Goal: Information Seeking & Learning: Understand process/instructions

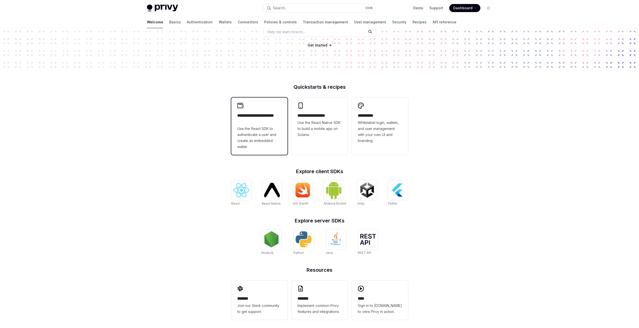
scroll to position [83, 0]
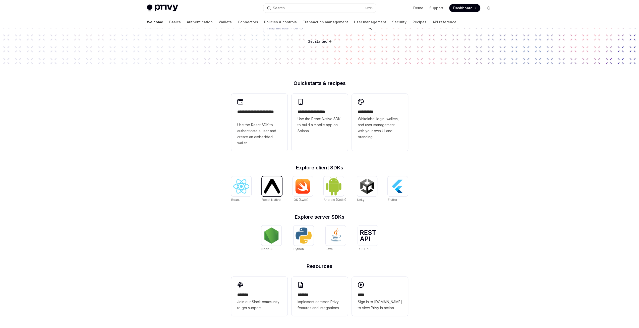
click at [268, 184] on img at bounding box center [272, 186] width 16 height 14
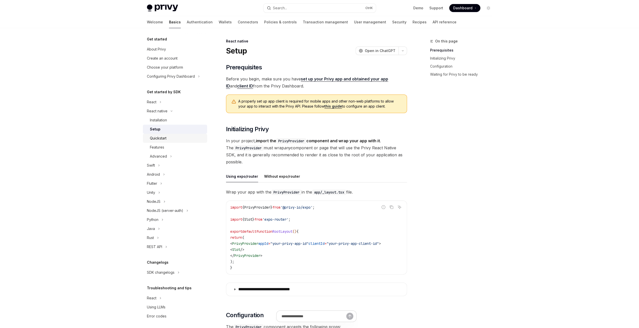
scroll to position [3, 0]
drag, startPoint x: 174, startPoint y: 129, endPoint x: 210, endPoint y: 148, distance: 40.3
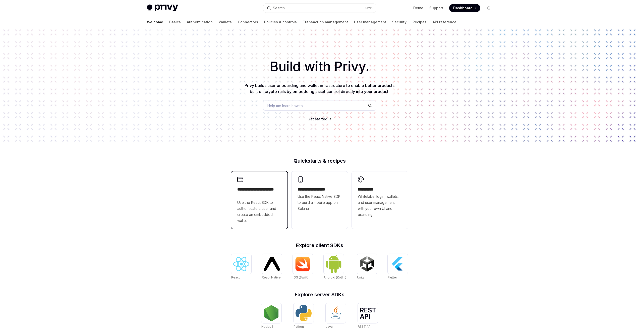
scroll to position [83, 0]
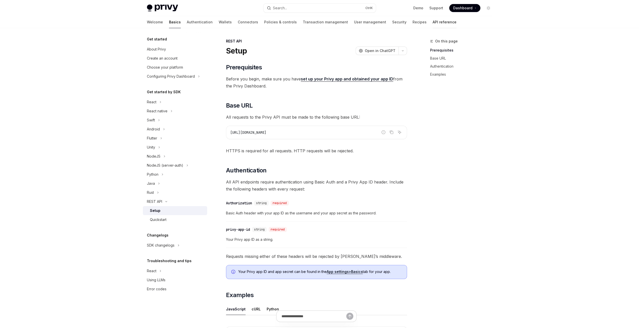
click at [433, 23] on link "API reference" at bounding box center [445, 22] width 24 height 12
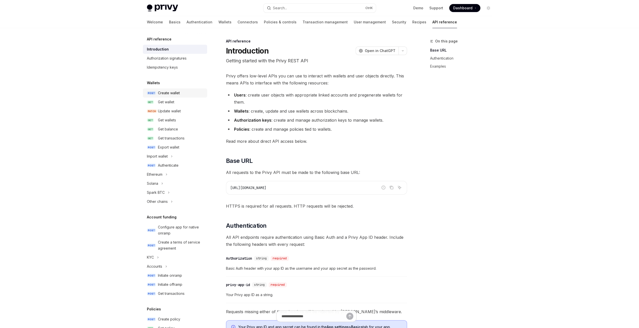
click at [179, 90] on div "Create wallet" at bounding box center [169, 93] width 22 height 6
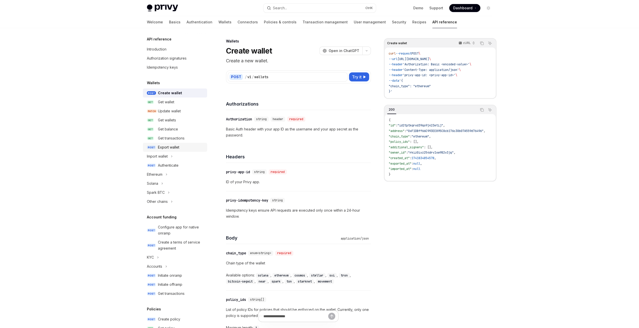
click at [184, 149] on div "Export wallet" at bounding box center [181, 147] width 46 height 6
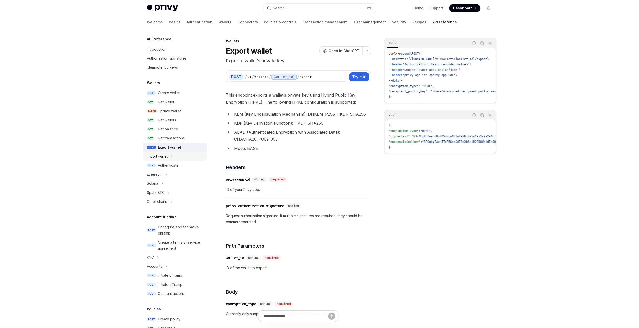
click at [184, 156] on button "Import wallet" at bounding box center [175, 156] width 64 height 9
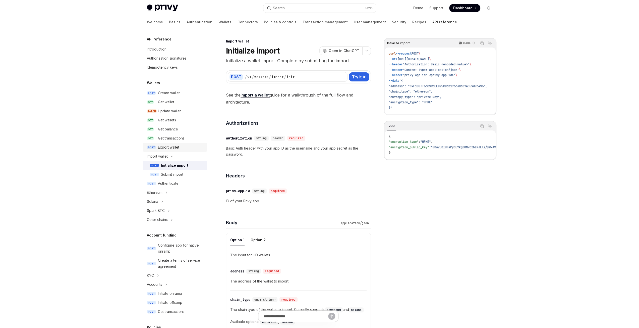
click at [177, 149] on div "Export wallet" at bounding box center [168, 147] width 21 height 6
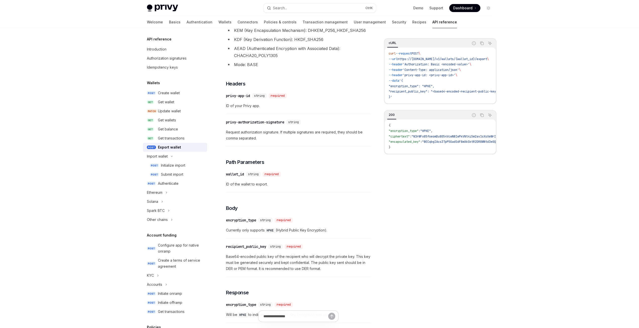
scroll to position [223, 0]
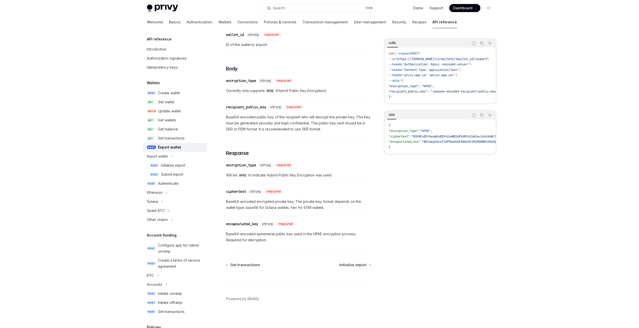
click at [103, 170] on div "Skip to main content Privy Docs home page Search... Ctrl K Demo Support Dashboa…" at bounding box center [319, 53] width 639 height 552
click at [174, 164] on div "Initialize import" at bounding box center [173, 165] width 24 height 6
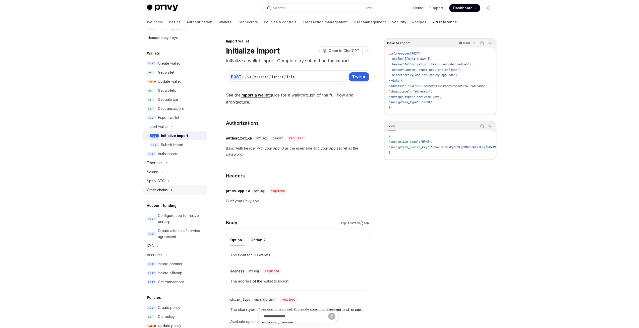
scroll to position [42, 0]
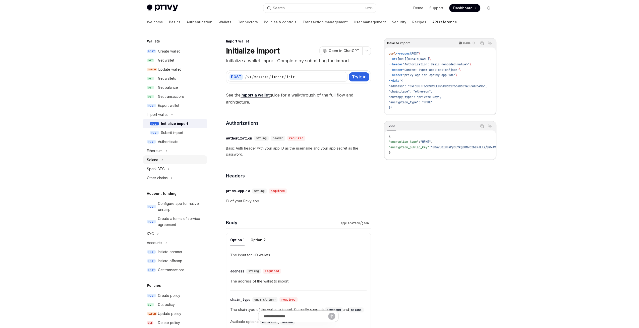
click at [166, 163] on button "Solana" at bounding box center [175, 159] width 64 height 9
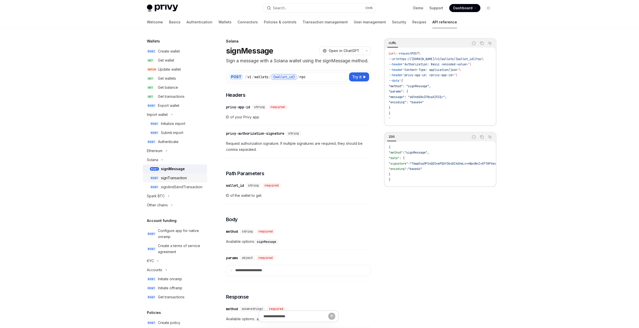
click at [189, 176] on div "signTransaction" at bounding box center [182, 178] width 43 height 6
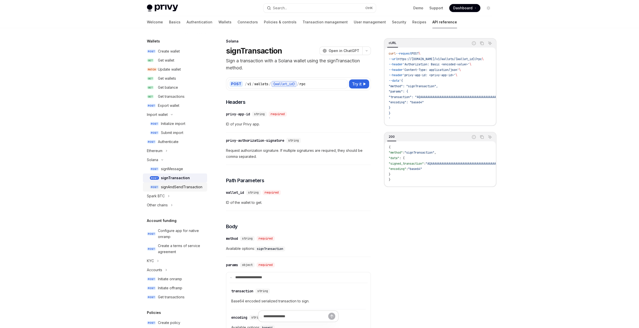
click at [193, 187] on div "signAndSendTransaction" at bounding box center [181, 187] width 41 height 6
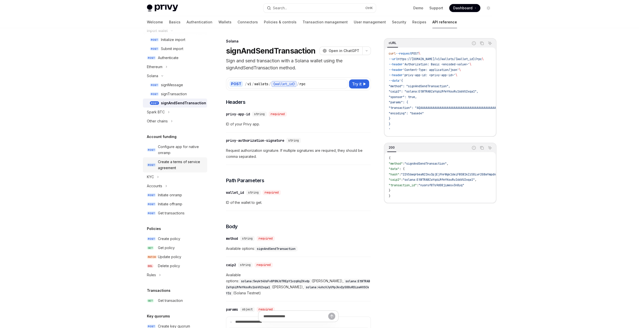
scroll to position [167, 0]
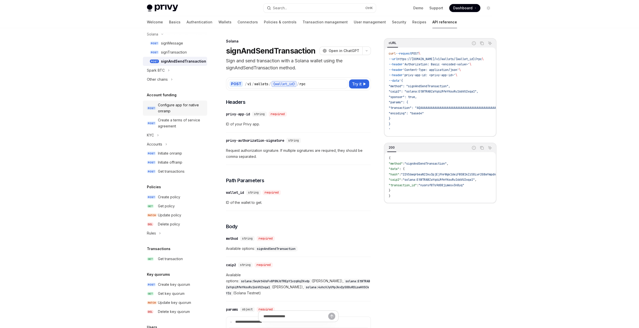
click at [180, 107] on div "Configure app for native onramp" at bounding box center [181, 108] width 46 height 12
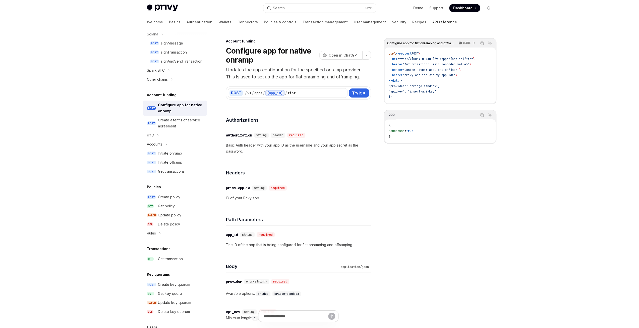
click at [281, 55] on h1 "Configure app for native onramp" at bounding box center [271, 55] width 91 height 18
click at [233, 68] on p "Updates the app configuration for the specified onramp provider. This is used t…" at bounding box center [298, 73] width 145 height 14
drag, startPoint x: 233, startPoint y: 68, endPoint x: 329, endPoint y: 76, distance: 96.6
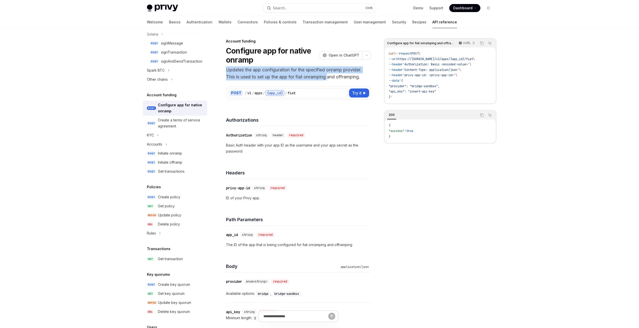
click at [329, 76] on p "Updates the app configuration for the specified onramp provider. This is used t…" at bounding box center [298, 73] width 145 height 14
click at [344, 74] on p "Updates the app configuration for the specified onramp provider. This is used t…" at bounding box center [298, 73] width 145 height 14
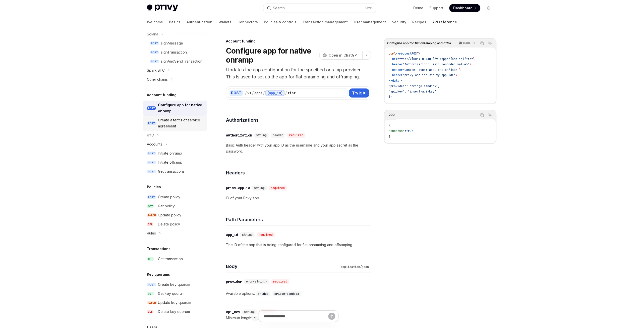
click at [176, 122] on div "Create a terms of service agreement" at bounding box center [181, 123] width 46 height 12
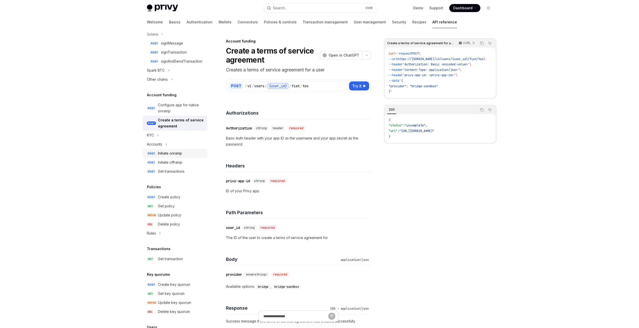
click at [179, 154] on div "Initiate onramp" at bounding box center [170, 153] width 24 height 6
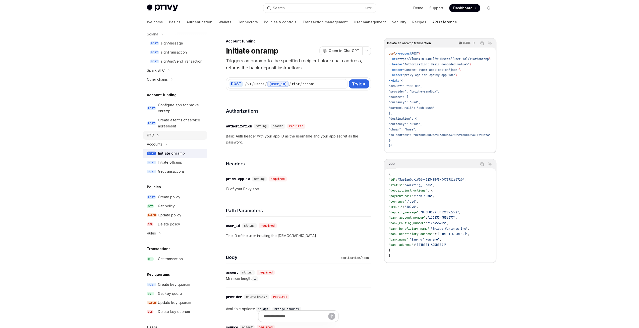
click at [158, 137] on icon "Toggle KYC section" at bounding box center [158, 135] width 2 height 6
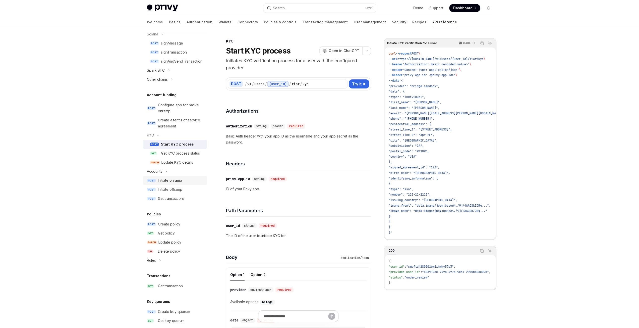
click at [173, 183] on div "Initiate onramp" at bounding box center [170, 180] width 24 height 6
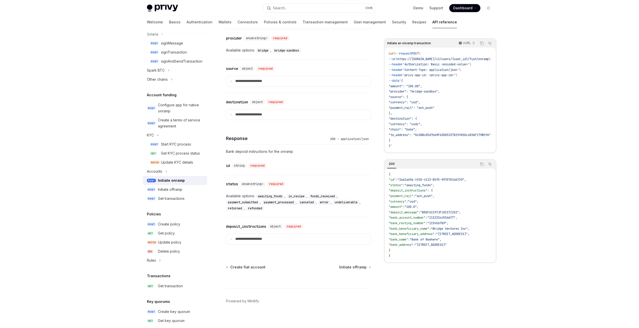
scroll to position [260, 0]
click at [272, 193] on code "awaiting_funds" at bounding box center [270, 194] width 29 height 5
drag, startPoint x: 272, startPoint y: 193, endPoint x: 296, endPoint y: 195, distance: 24.4
click at [272, 193] on code "awaiting_funds" at bounding box center [270, 194] width 29 height 5
click at [298, 194] on code "in_review" at bounding box center [297, 194] width 20 height 5
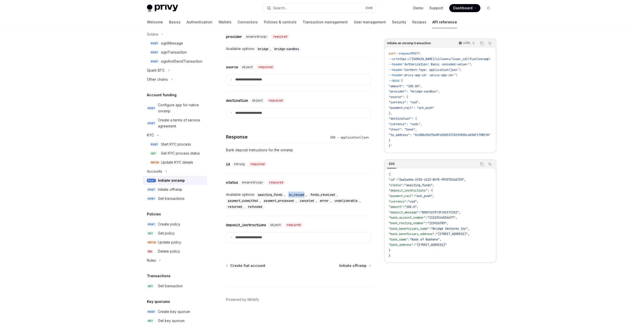
click at [298, 194] on code "in_review" at bounding box center [297, 194] width 20 height 5
click at [310, 200] on code "canceled" at bounding box center [307, 200] width 18 height 5
click at [259, 239] on summary "**********" at bounding box center [298, 237] width 144 height 11
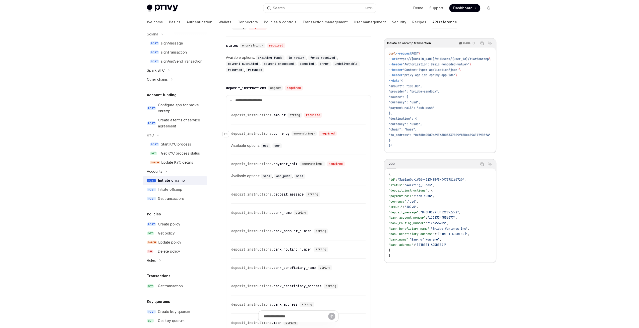
scroll to position [396, 0]
click at [276, 107] on div "​ deposit_instructions. amount string required" at bounding box center [298, 116] width 134 height 18
click at [282, 114] on div "deposit_instructions. amount" at bounding box center [258, 116] width 54 height 5
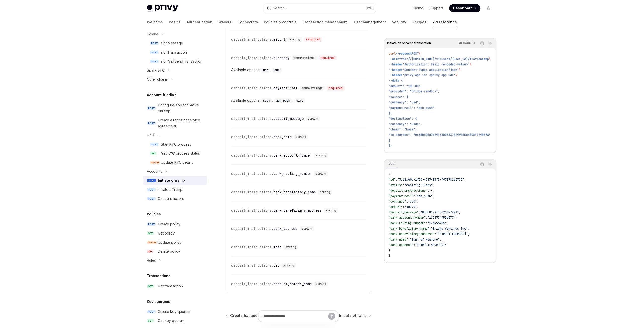
click at [291, 110] on div "​ deposit_instructions. amount string required ​ deposit_instructions. currency…" at bounding box center [298, 161] width 138 height 263
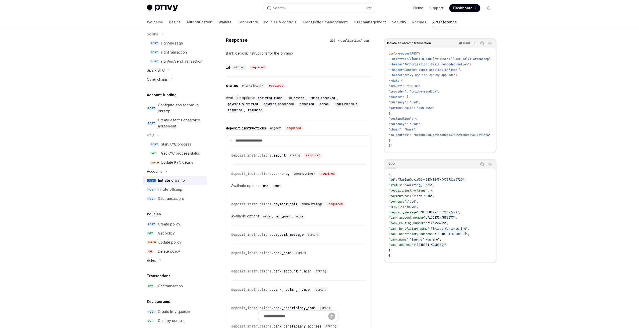
scroll to position [348, 0]
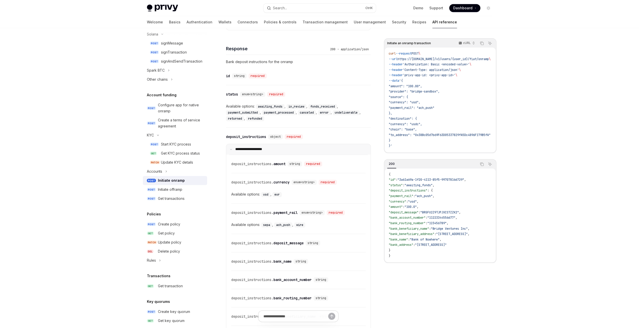
click at [261, 144] on summary "**********" at bounding box center [298, 149] width 144 height 11
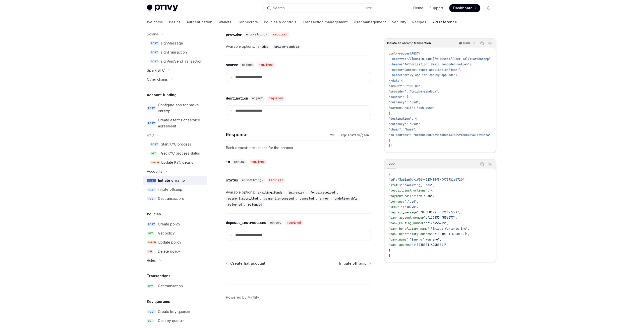
scroll to position [260, 0]
click at [314, 198] on code "canceled" at bounding box center [307, 200] width 18 height 5
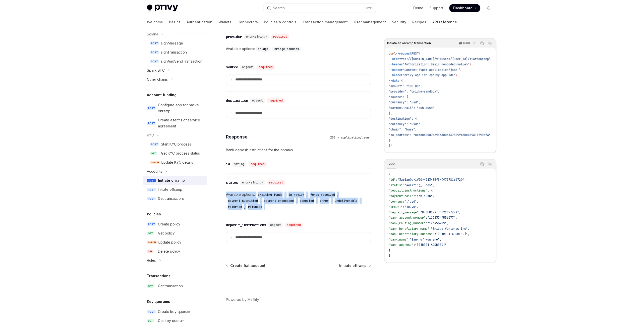
click at [314, 198] on code "canceled" at bounding box center [307, 200] width 18 height 5
click at [323, 207] on div "Available options: awaiting_funds , in_review , funds_received , payment_submit…" at bounding box center [298, 200] width 145 height 18
click at [183, 192] on div "Initiate offramp" at bounding box center [181, 189] width 46 height 6
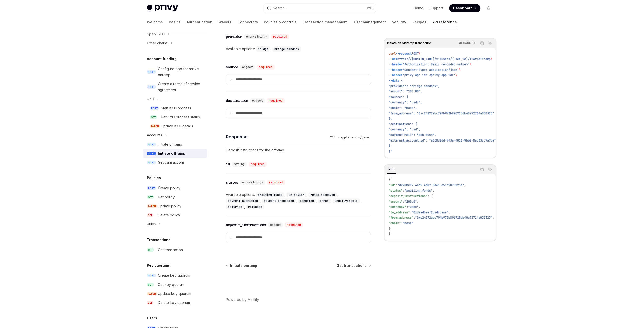
scroll to position [251, 0]
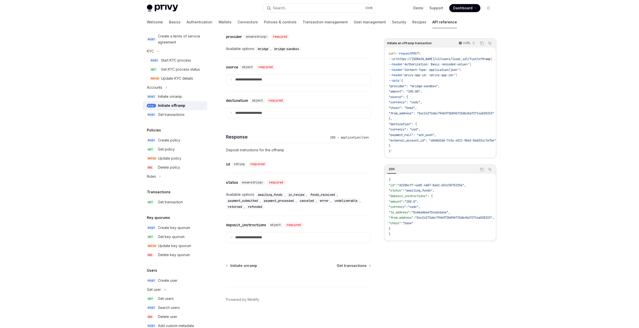
drag, startPoint x: 170, startPoint y: 123, endPoint x: 173, endPoint y: 131, distance: 8.1
click at [170, 118] on div "Get transactions" at bounding box center [171, 115] width 27 height 6
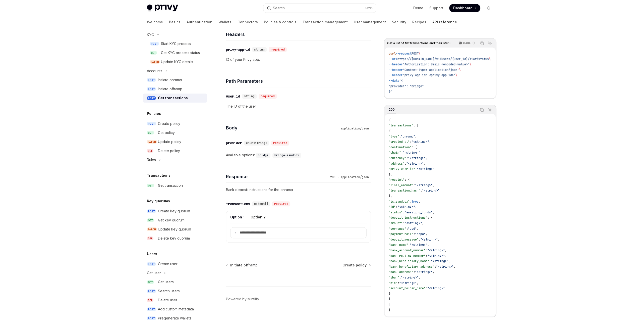
scroll to position [278, 0]
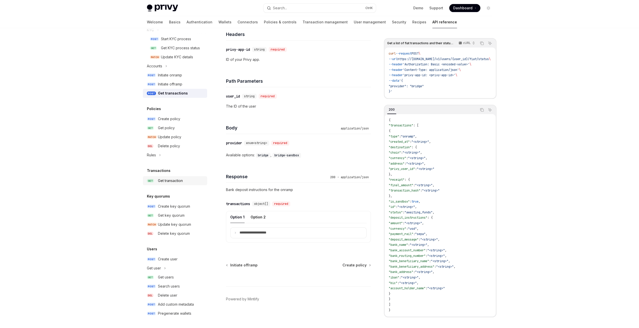
click at [173, 182] on div "Get transaction" at bounding box center [170, 181] width 25 height 6
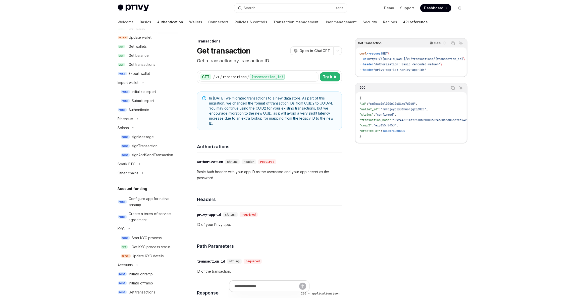
click at [158, 24] on link "Authentication" at bounding box center [171, 22] width 26 height 12
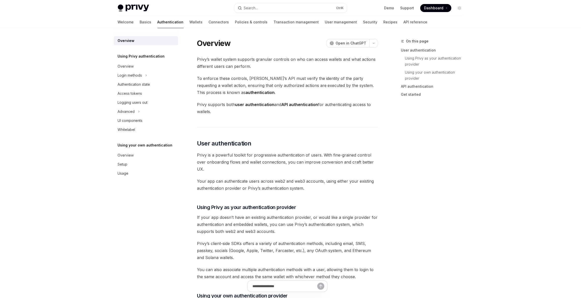
type textarea "*"
